Goal: Navigation & Orientation: Find specific page/section

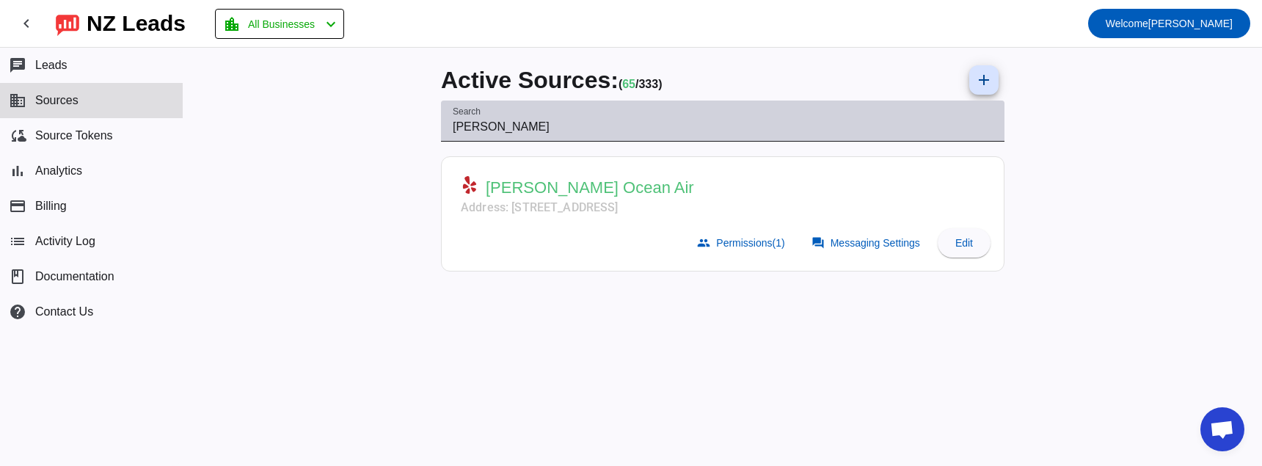
click at [671, 109] on div "Search elvira" at bounding box center [723, 121] width 540 height 41
click at [650, 117] on div "Search elvira" at bounding box center [723, 121] width 540 height 41
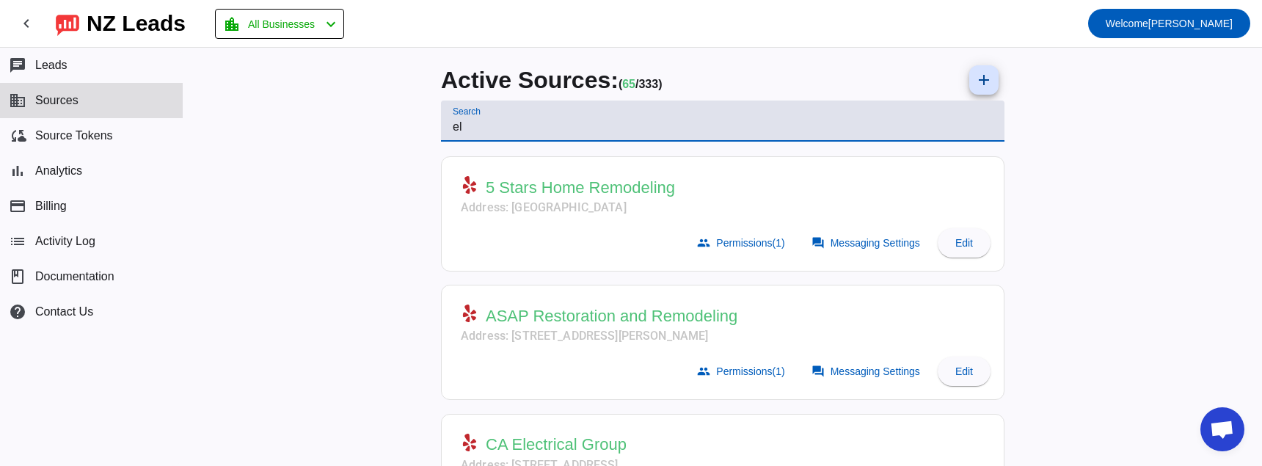
type input "e"
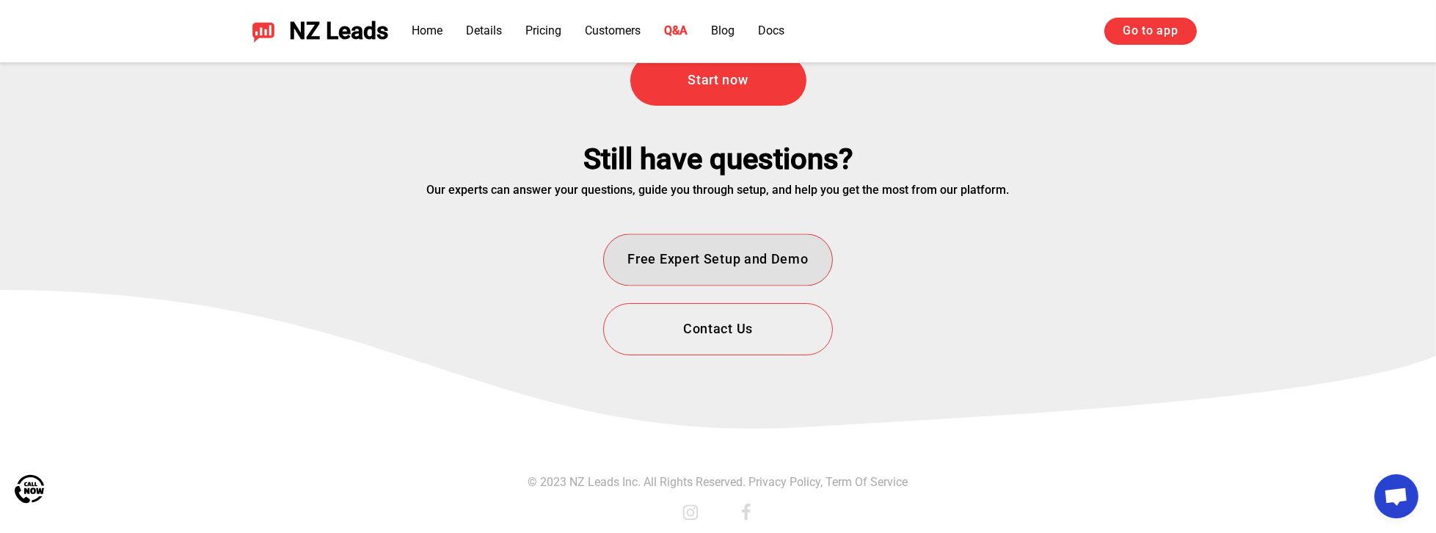
scroll to position [5370, 0]
click at [799, 475] on link "Privacy Policy" at bounding box center [785, 481] width 72 height 14
